Goal: Book appointment/travel/reservation

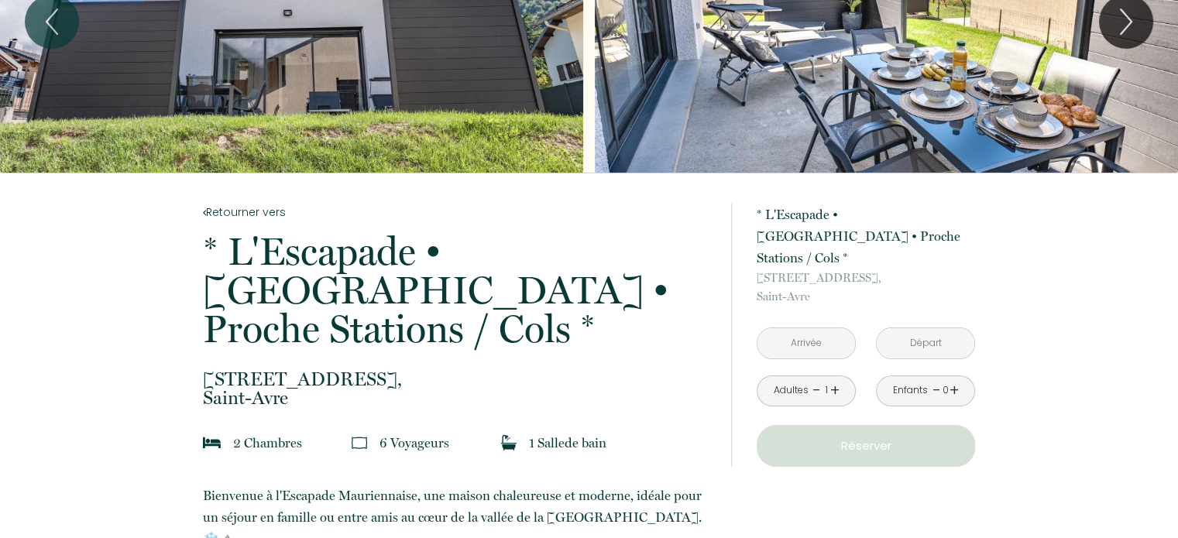
scroll to position [155, 0]
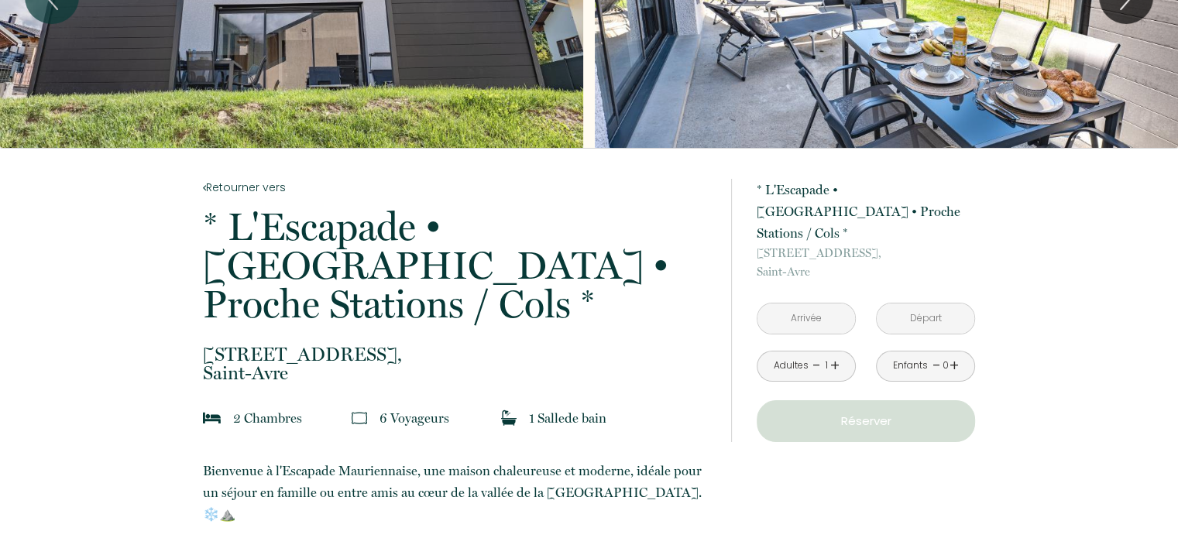
click at [809, 304] on input "text" at bounding box center [806, 319] width 98 height 30
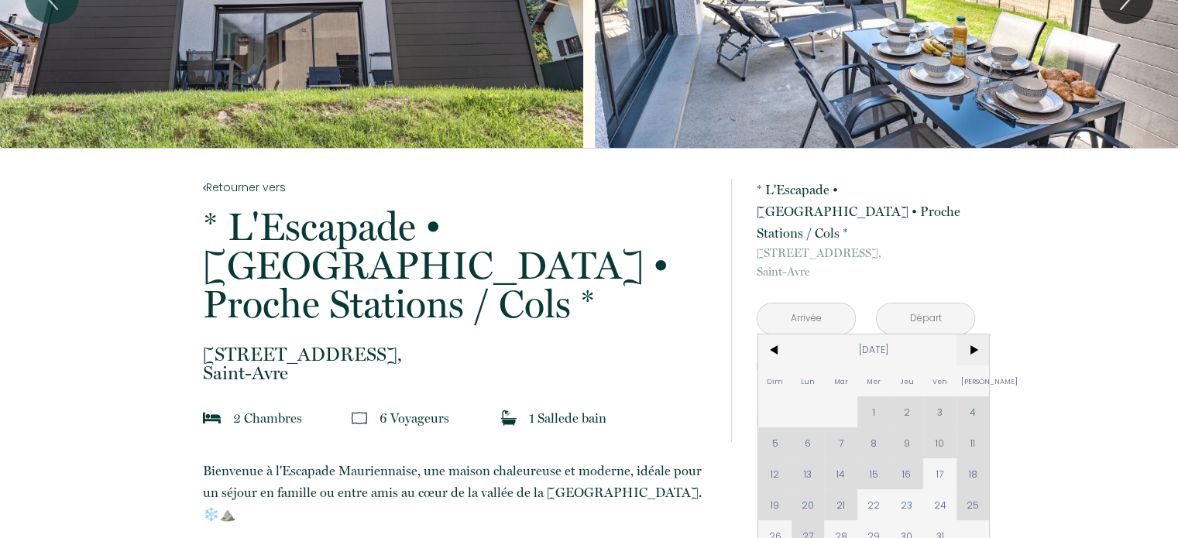
click at [977, 335] on span ">" at bounding box center [972, 350] width 33 height 31
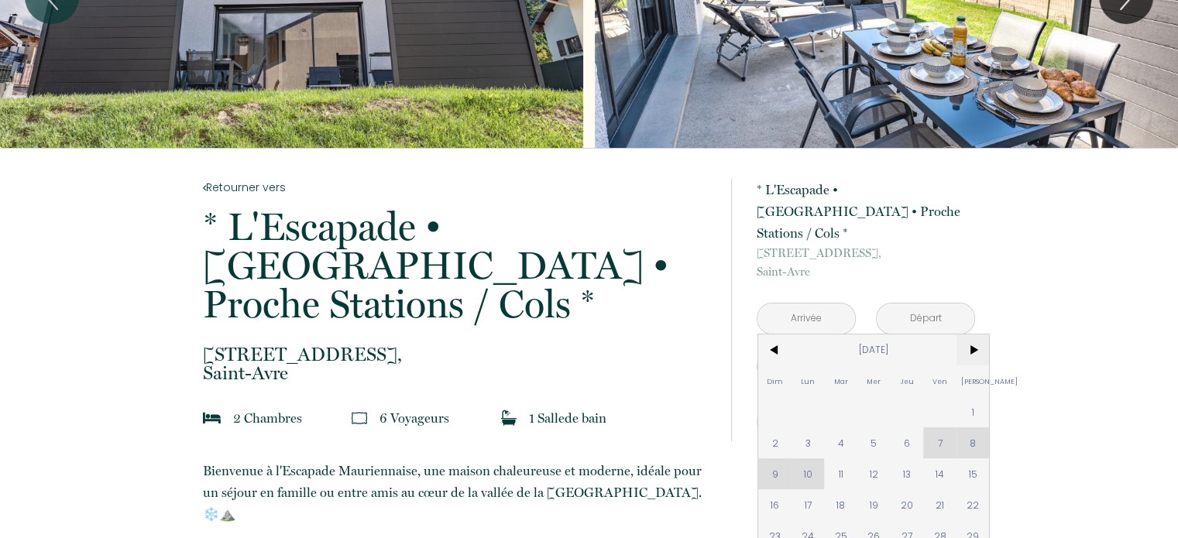
click at [977, 335] on span ">" at bounding box center [972, 350] width 33 height 31
click at [778, 458] on span "15" at bounding box center [774, 473] width 33 height 31
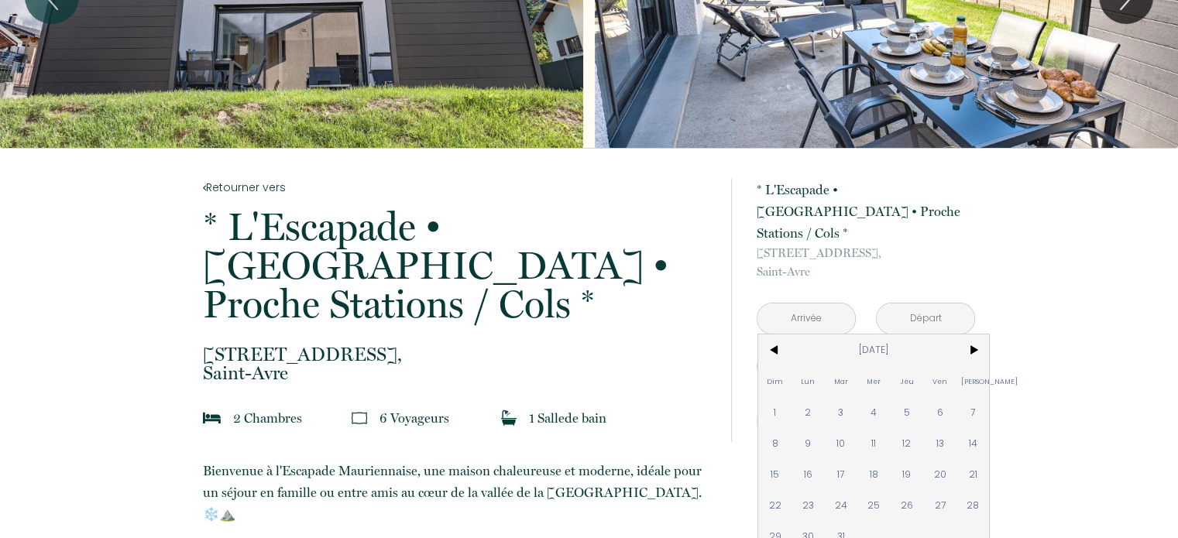
type input "[DATE]"
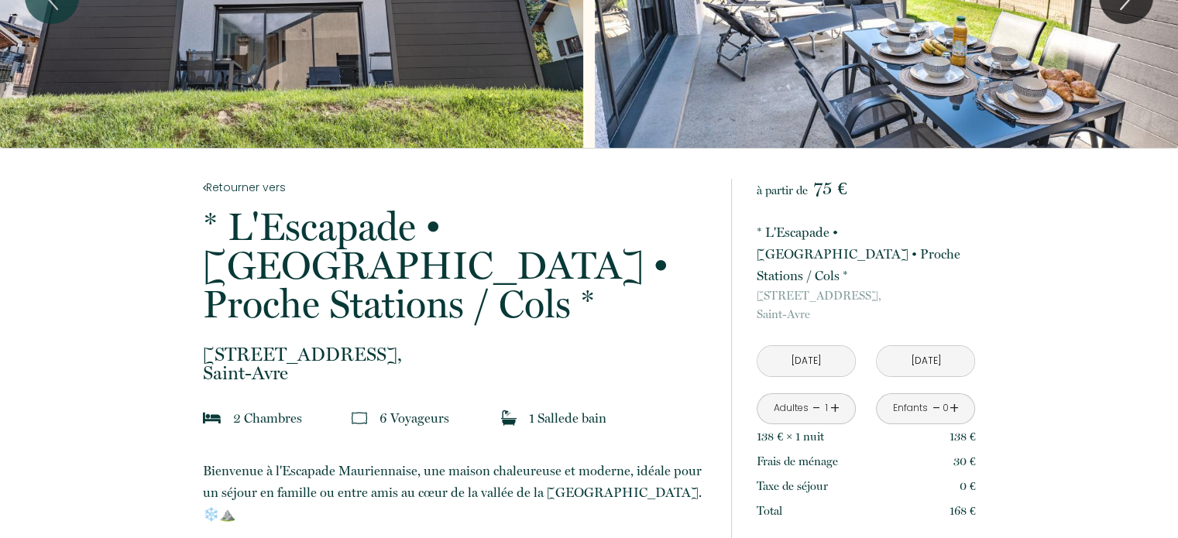
click at [769, 477] on p "Taxe de séjour" at bounding box center [792, 486] width 71 height 19
click at [912, 295] on p "[STREET_ADDRESS]" at bounding box center [866, 305] width 218 height 37
click at [907, 346] on input "[DATE]" at bounding box center [926, 361] width 98 height 30
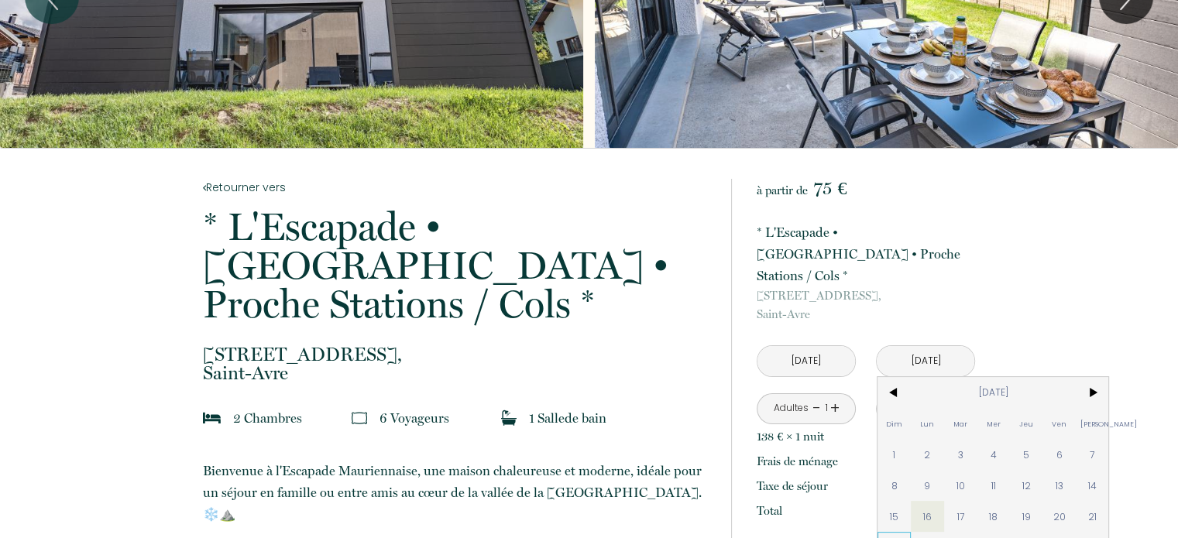
click at [893, 532] on span "22" at bounding box center [893, 547] width 33 height 31
type input "[DATE]"
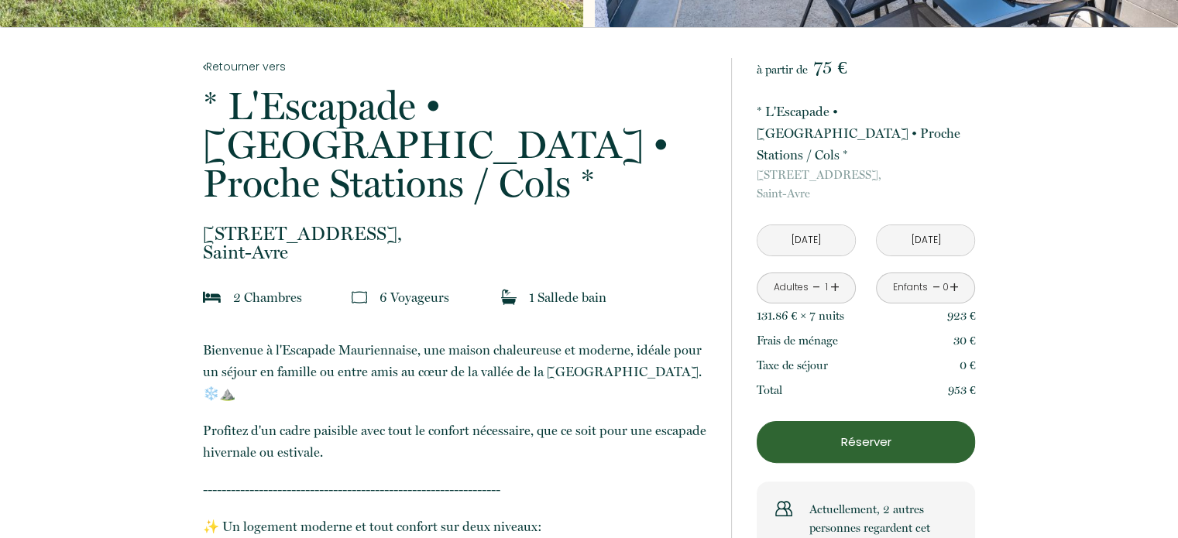
scroll to position [279, 0]
